Goal: Find specific page/section: Find specific page/section

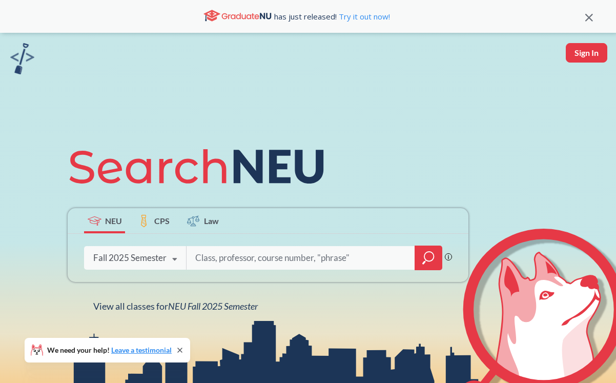
click at [232, 254] on input "search" at bounding box center [300, 258] width 213 height 22
type input "[PERSON_NAME]"
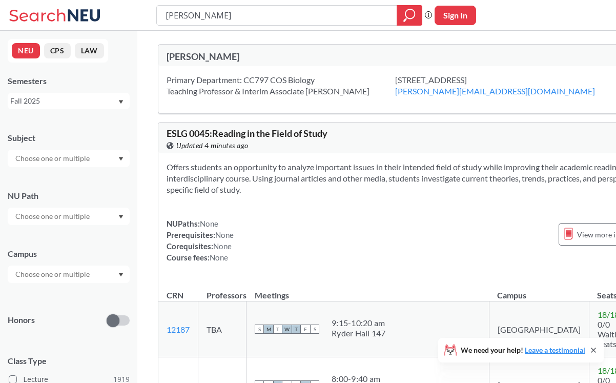
click at [109, 98] on div "Fall 2025" at bounding box center [63, 100] width 107 height 11
click at [39, 118] on span "Fall 2021" at bounding box center [29, 117] width 32 height 11
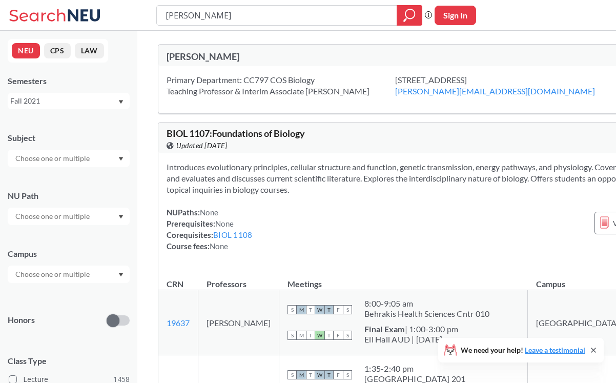
drag, startPoint x: 208, startPoint y: 16, endPoint x: 195, endPoint y: -13, distance: 31.9
click at [195, 0] on html "[PERSON_NAME] Phrase search guarantees the exact search appears in the results.…" at bounding box center [308, 191] width 616 height 383
type input "[PERSON_NAME]"
click at [409, 21] on icon "magnifying glass" at bounding box center [410, 15] width 12 height 14
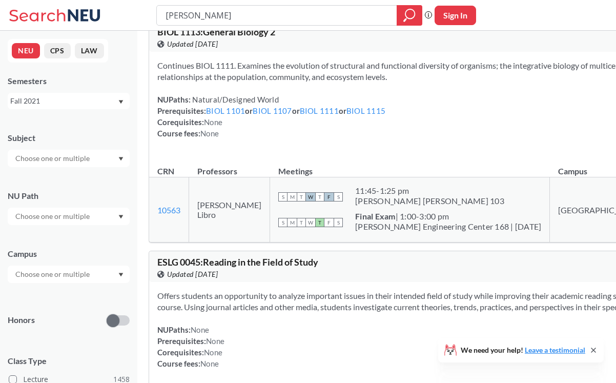
scroll to position [1239, 0]
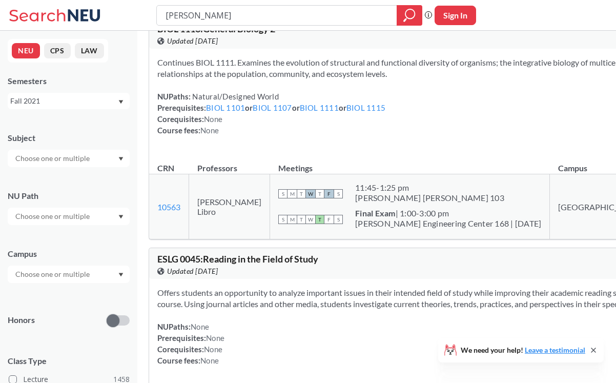
click at [596, 349] on icon at bounding box center [594, 350] width 8 height 8
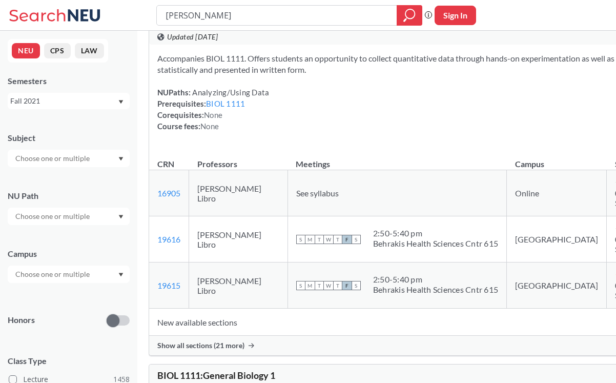
scroll to position [0, 0]
